Goal: Find specific page/section: Find specific page/section

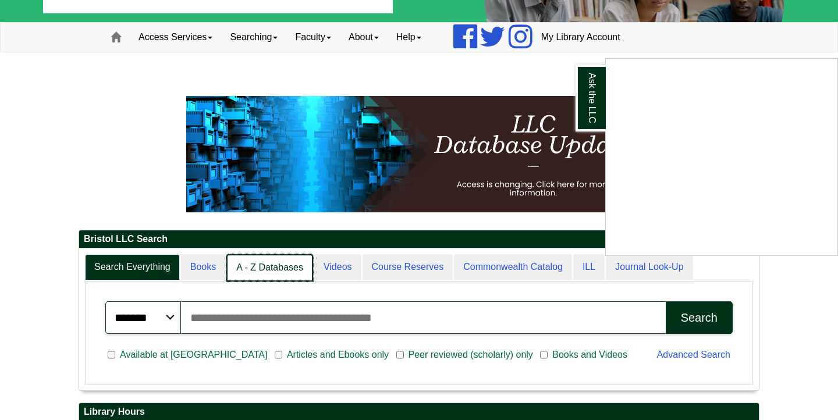
scroll to position [140, 680]
click at [271, 262] on div "Ask the LLC" at bounding box center [419, 210] width 838 height 420
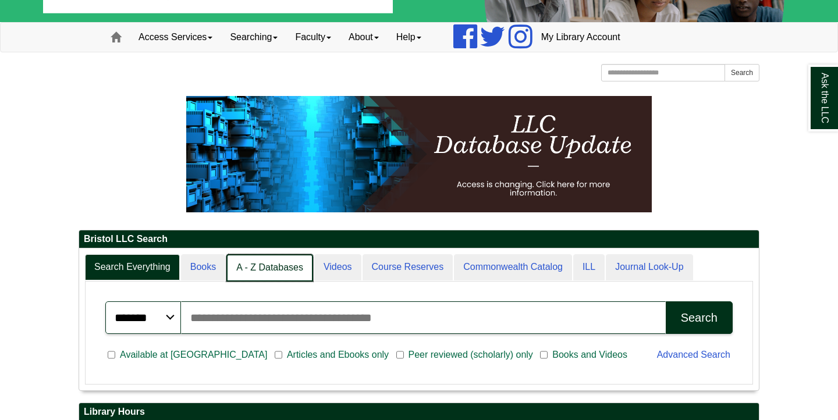
scroll to position [6, 6]
click at [266, 264] on link "A - Z Databases" at bounding box center [270, 267] width 87 height 27
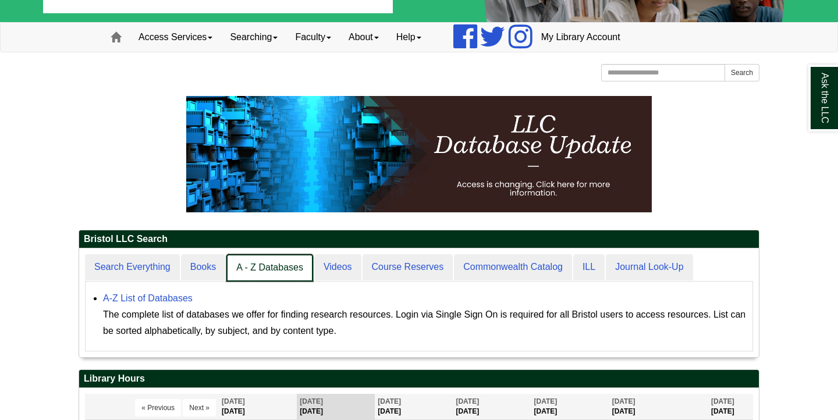
scroll to position [109, 680]
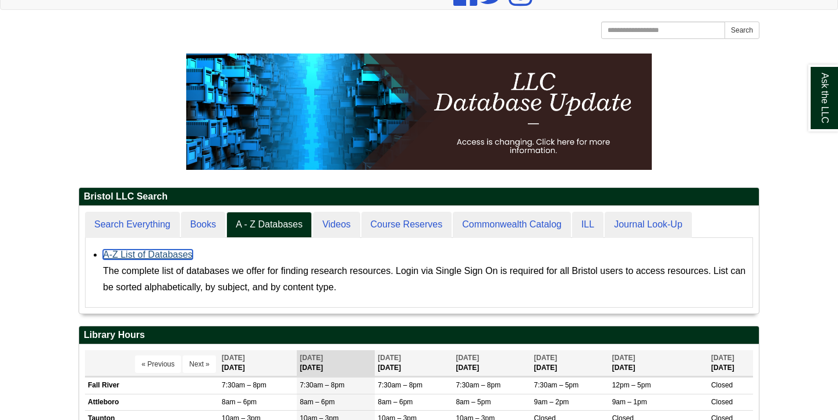
click at [153, 257] on link "A-Z List of Databases" at bounding box center [148, 255] width 90 height 10
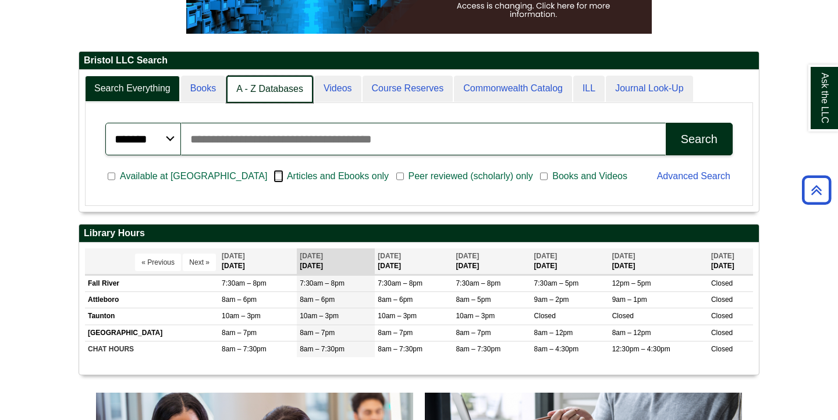
scroll to position [6, 6]
click at [275, 93] on link "A - Z Databases" at bounding box center [270, 89] width 87 height 27
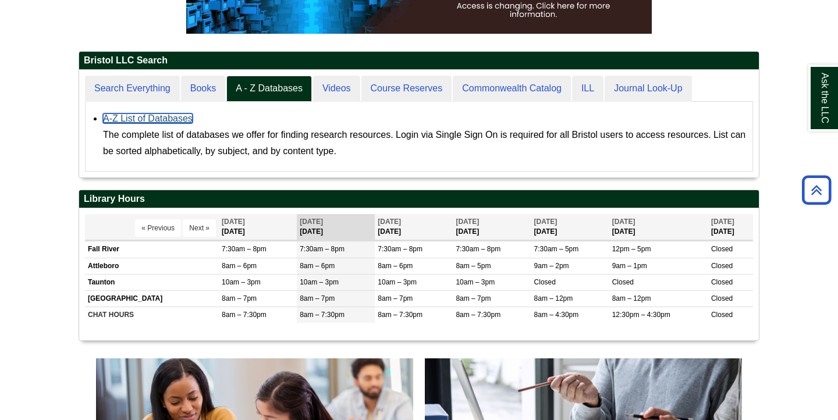
click at [177, 116] on link "A-Z List of Databases" at bounding box center [148, 119] width 90 height 10
